Goal: Find specific page/section: Find specific page/section

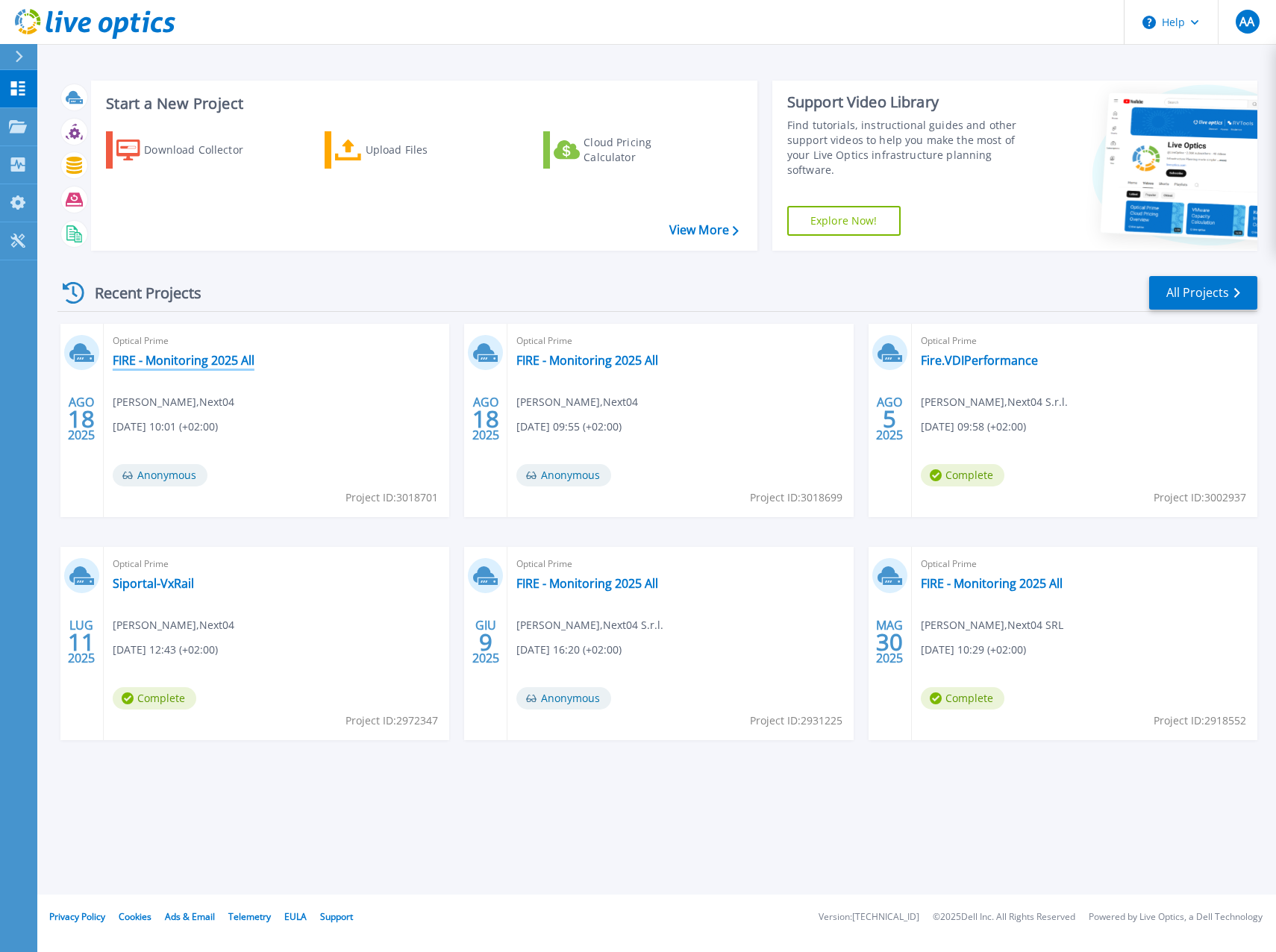
click at [211, 360] on link "FIRE - Monitoring 2025 All" at bounding box center [183, 360] width 142 height 15
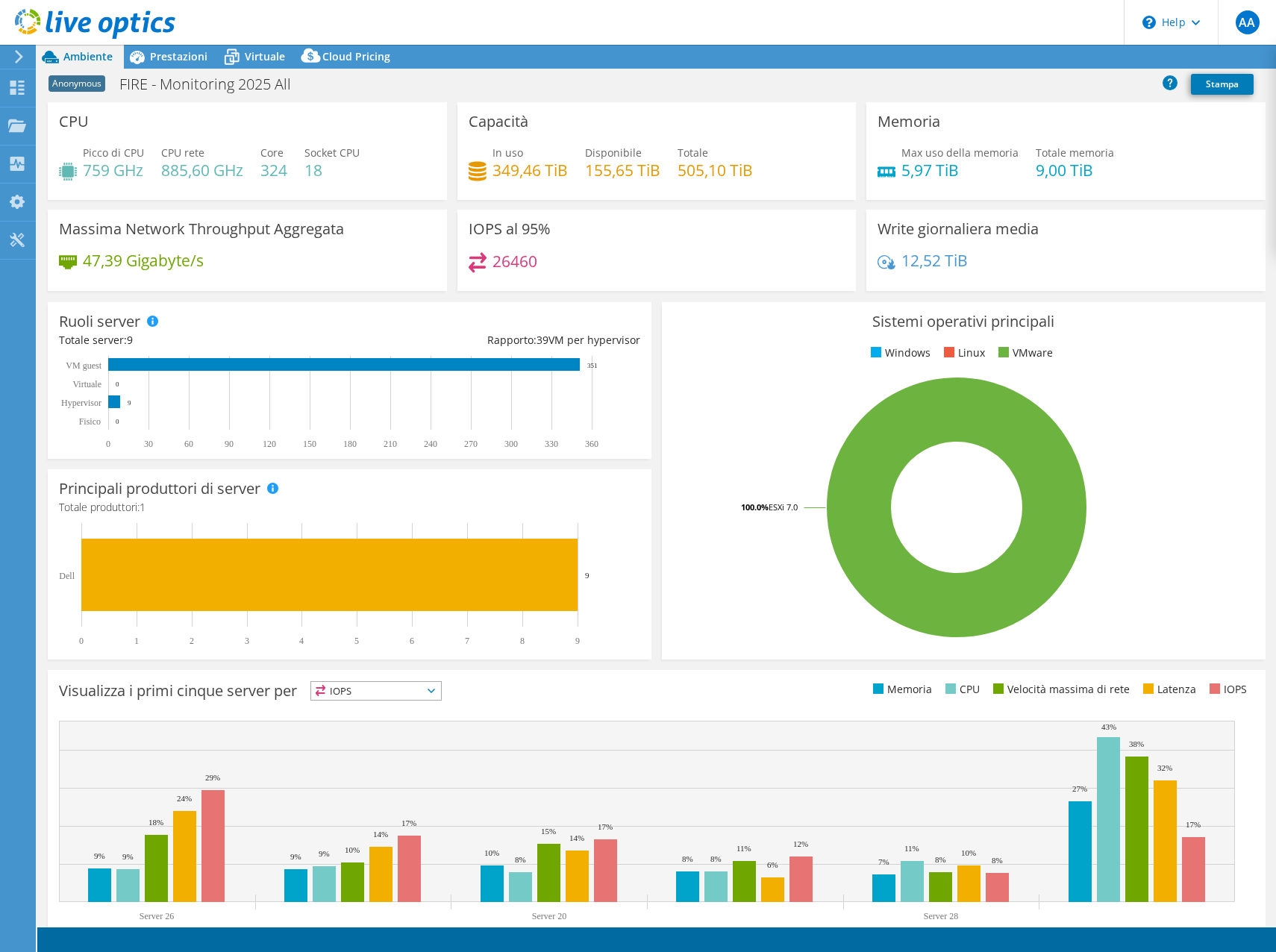
select select "USD"
click at [269, 58] on span "Virtuale" at bounding box center [264, 56] width 40 height 14
